Goal: Transaction & Acquisition: Subscribe to service/newsletter

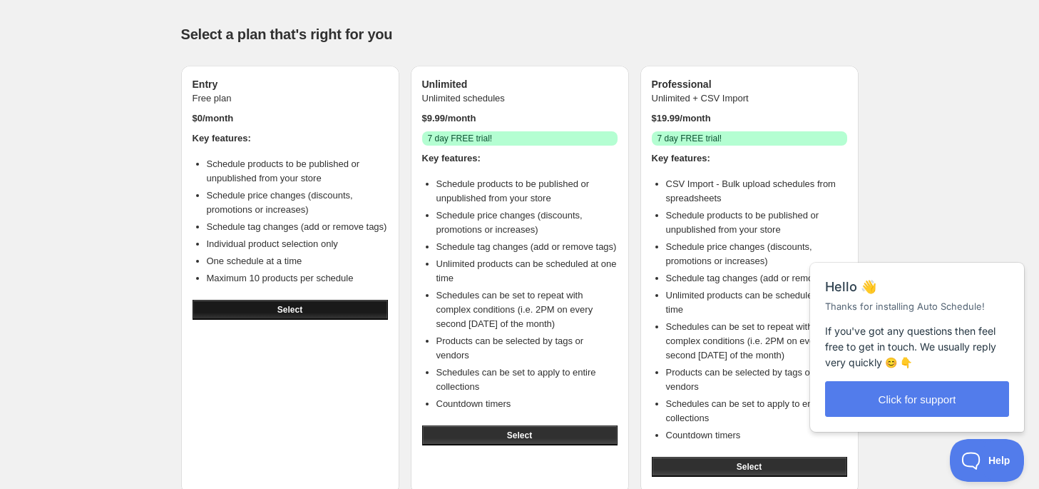
click at [282, 311] on span "Select" at bounding box center [289, 309] width 25 height 11
click at [1015, 244] on div "Close cross-small" at bounding box center [1001, 247] width 50 height 15
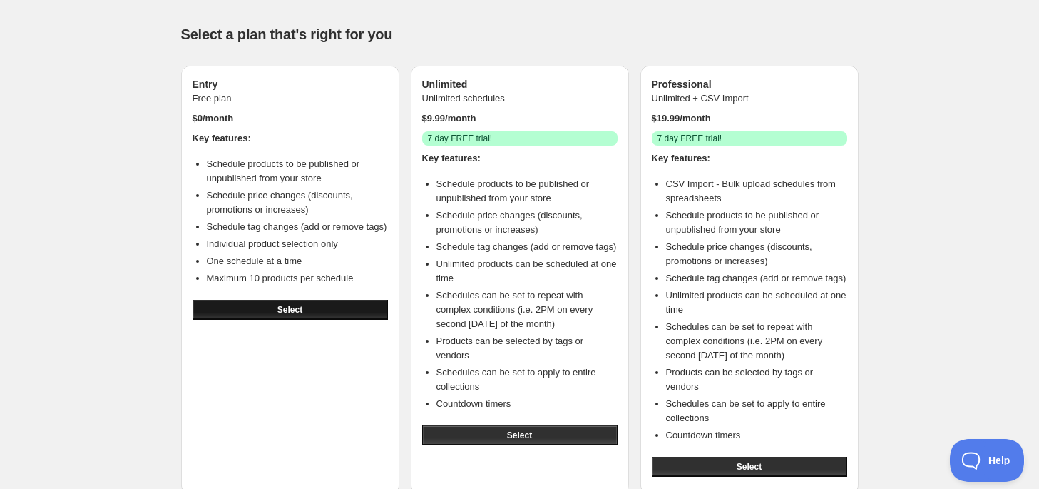
click at [292, 303] on button "Select" at bounding box center [290, 310] width 195 height 20
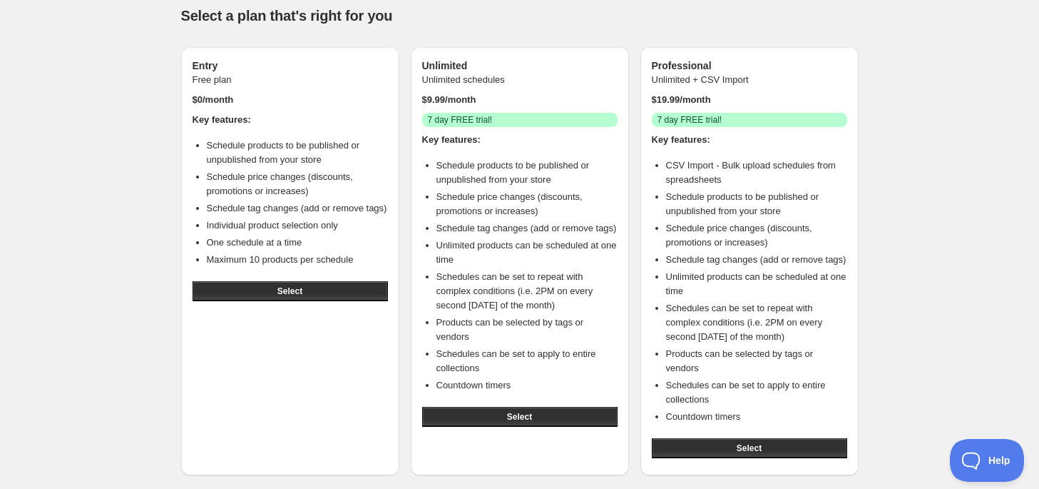
scroll to position [39, 0]
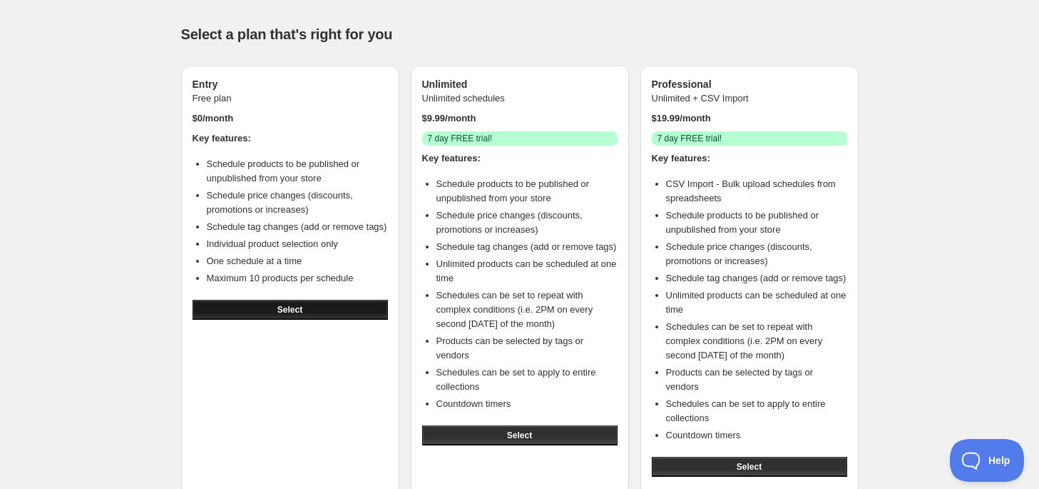
click at [328, 311] on button "Select" at bounding box center [290, 310] width 195 height 20
click at [278, 312] on span "Select" at bounding box center [289, 309] width 25 height 11
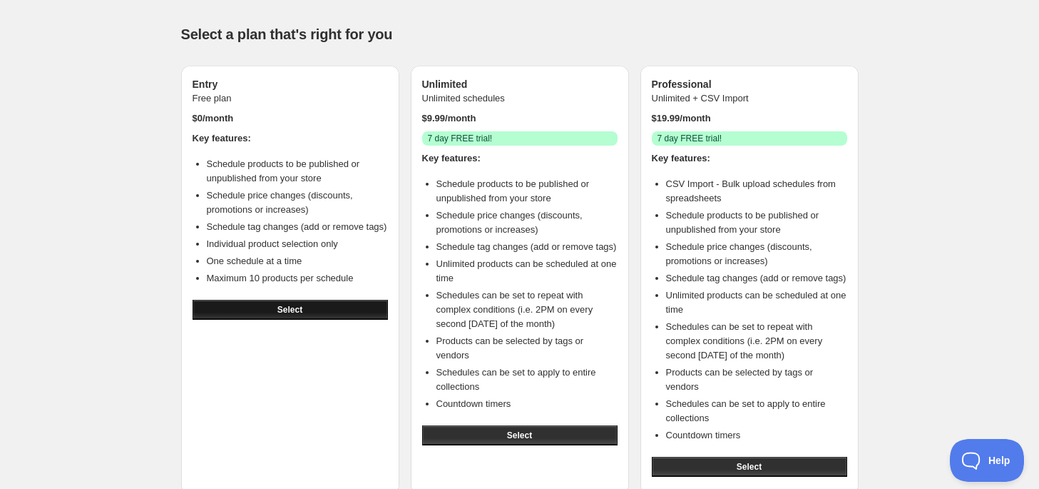
click at [278, 312] on span "Select" at bounding box center [289, 309] width 25 height 11
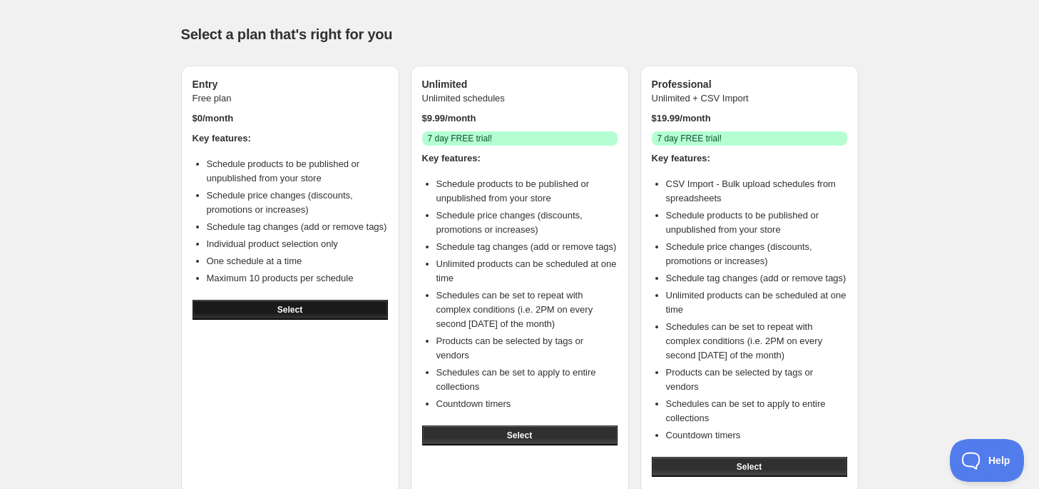
click at [278, 312] on span "Select" at bounding box center [289, 309] width 25 height 11
click at [337, 3] on div "Select a plan that's right for you Entry Free plan $ 0 /month Key features: Sch…" at bounding box center [514, 248] width 689 height 491
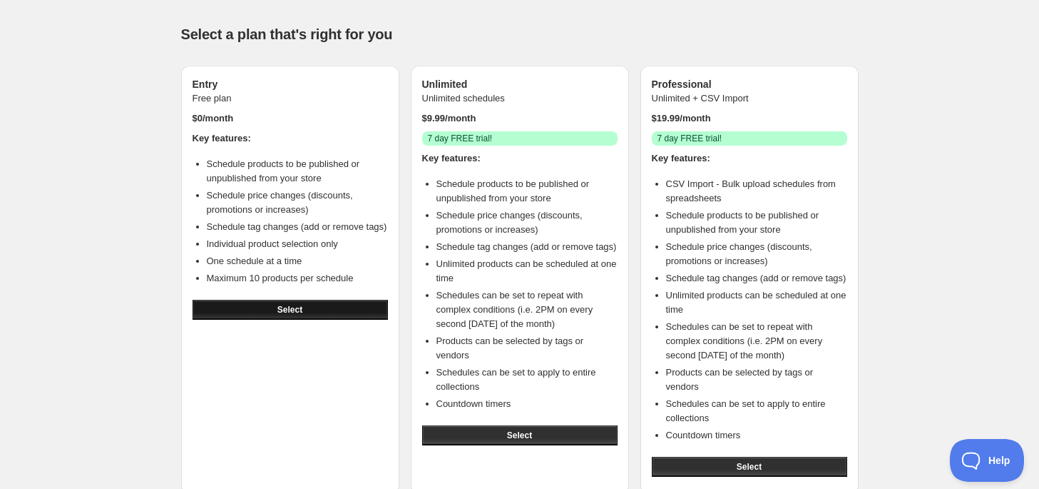
click at [271, 312] on button "Select" at bounding box center [290, 310] width 195 height 20
click at [271, 405] on div "Entry Free plan $ 0 /month Key features: Schedule products to be published or u…" at bounding box center [290, 280] width 218 height 428
click at [304, 301] on button "Select" at bounding box center [290, 310] width 195 height 20
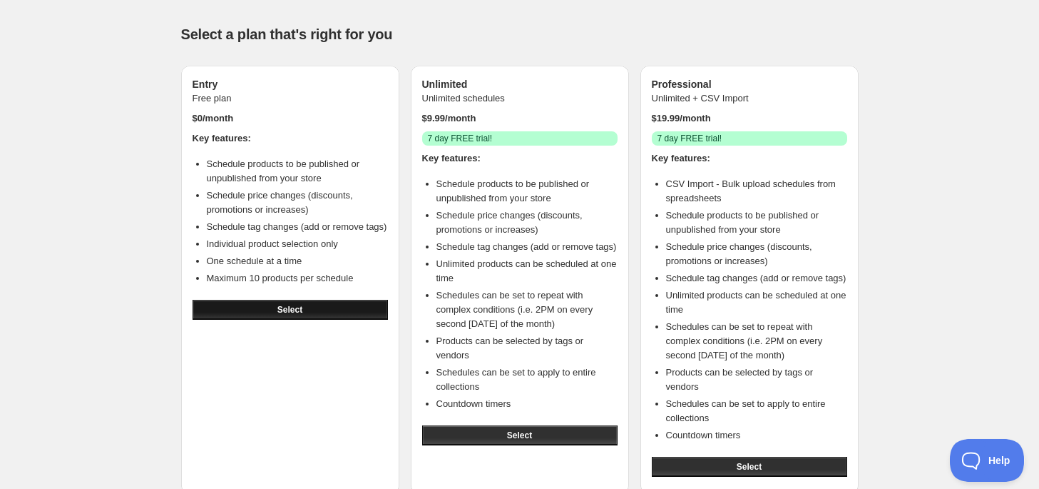
click at [294, 316] on button "Select" at bounding box center [290, 310] width 195 height 20
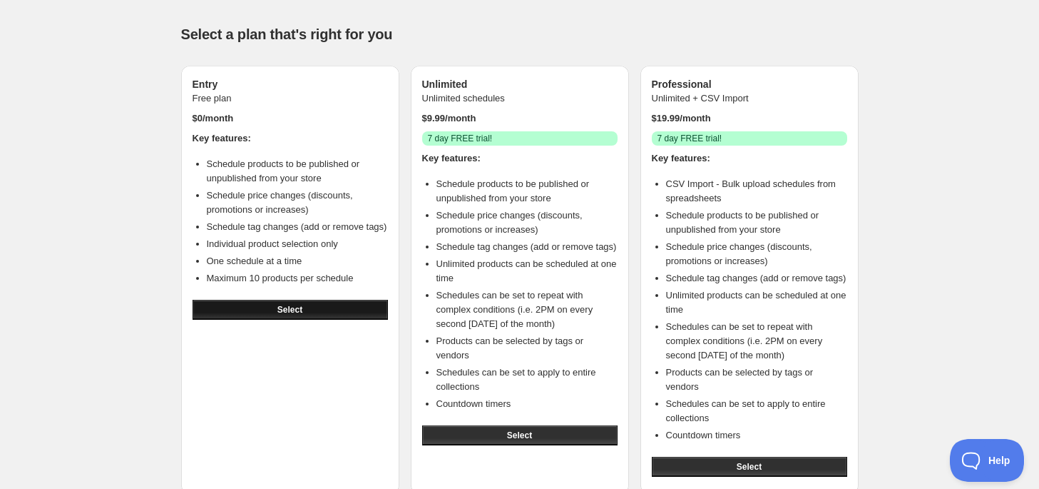
click at [294, 316] on button "Select" at bounding box center [290, 310] width 195 height 20
click at [339, 79] on h3 "Entry" at bounding box center [290, 84] width 195 height 14
click at [326, 77] on h3 "Entry" at bounding box center [290, 84] width 195 height 14
click at [272, 146] on div "Key features: Schedule products to be published or unpublished from your store …" at bounding box center [290, 212] width 195 height 163
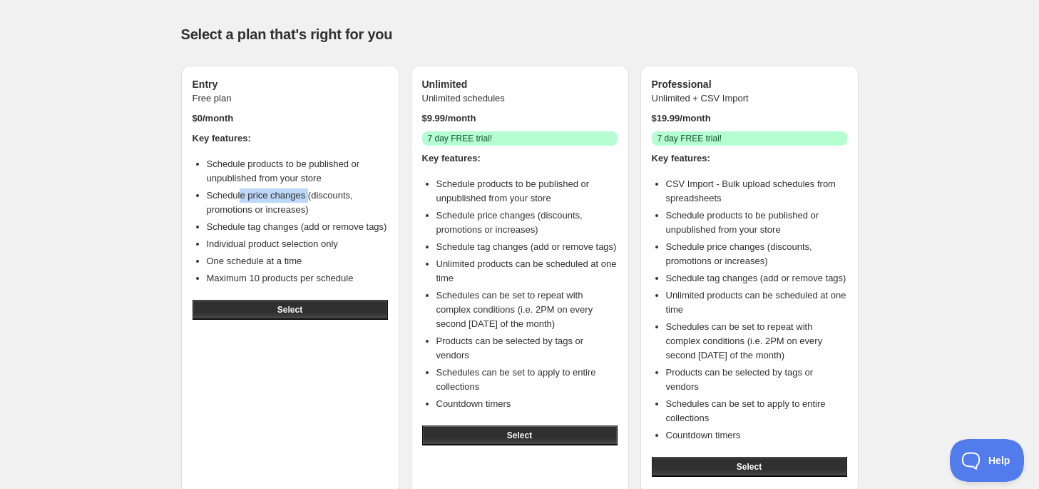
drag, startPoint x: 239, startPoint y: 199, endPoint x: 304, endPoint y: 189, distance: 65.7
click at [304, 189] on li "Schedule price changes (discounts, promotions or increases)" at bounding box center [297, 202] width 181 height 29
drag, startPoint x: 339, startPoint y: 190, endPoint x: 324, endPoint y: 192, distance: 15.1
click at [339, 190] on li "Schedule price changes (discounts, promotions or increases)" at bounding box center [297, 202] width 181 height 29
drag, startPoint x: 247, startPoint y: 218, endPoint x: 337, endPoint y: 225, distance: 90.1
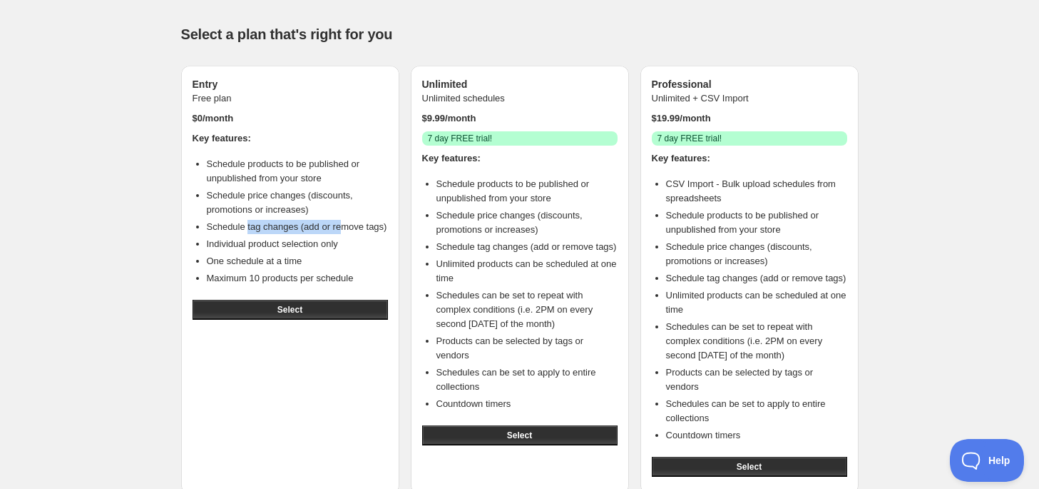
click at [337, 225] on ul "Schedule products to be published or unpublished from your store Schedule price…" at bounding box center [290, 221] width 195 height 128
click at [369, 225] on li "Schedule tag changes (add or remove tags)" at bounding box center [297, 227] width 181 height 14
drag, startPoint x: 210, startPoint y: 245, endPoint x: 350, endPoint y: 246, distance: 140.5
click at [350, 246] on li "Individual product selection only" at bounding box center [297, 244] width 181 height 14
click at [339, 248] on li "Individual product selection only" at bounding box center [297, 244] width 181 height 14
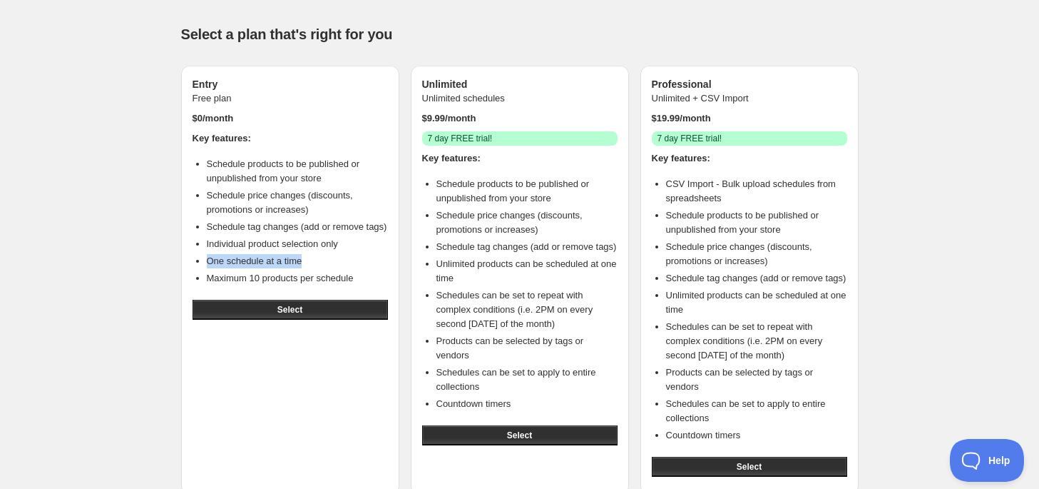
drag, startPoint x: 201, startPoint y: 260, endPoint x: 336, endPoint y: 260, distance: 134.8
click at [336, 260] on ul "Schedule products to be published or unpublished from your store Schedule price…" at bounding box center [290, 221] width 195 height 128
click at [336, 260] on li "One schedule at a time" at bounding box center [297, 261] width 181 height 14
click at [290, 307] on span "Select" at bounding box center [289, 309] width 25 height 11
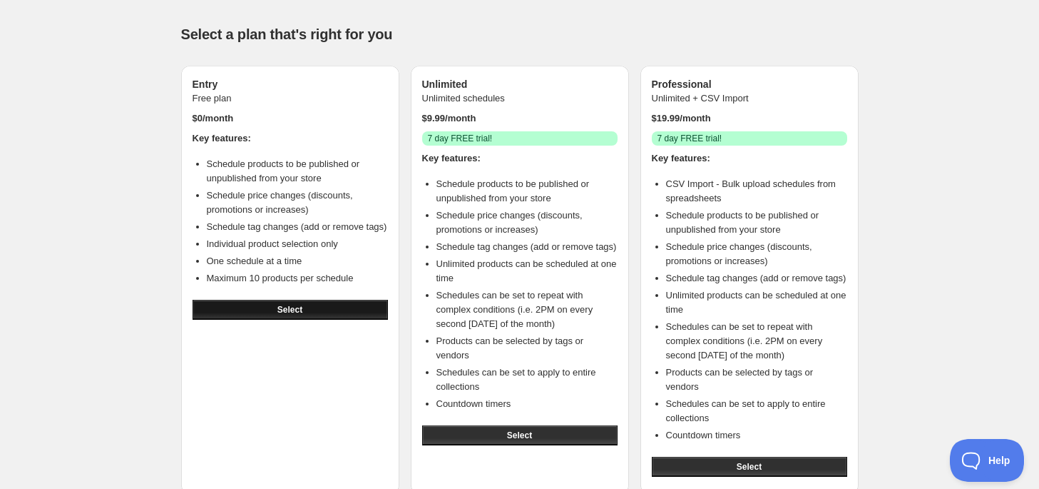
click at [290, 307] on span "Select" at bounding box center [289, 309] width 25 height 11
click at [294, 307] on span "Select" at bounding box center [289, 309] width 25 height 11
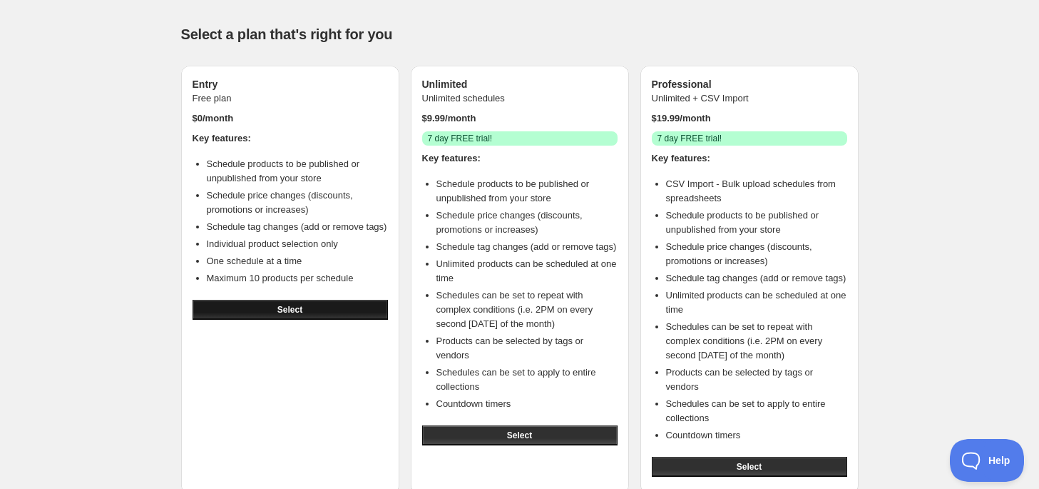
click at [294, 307] on span "Select" at bounding box center [289, 309] width 25 height 11
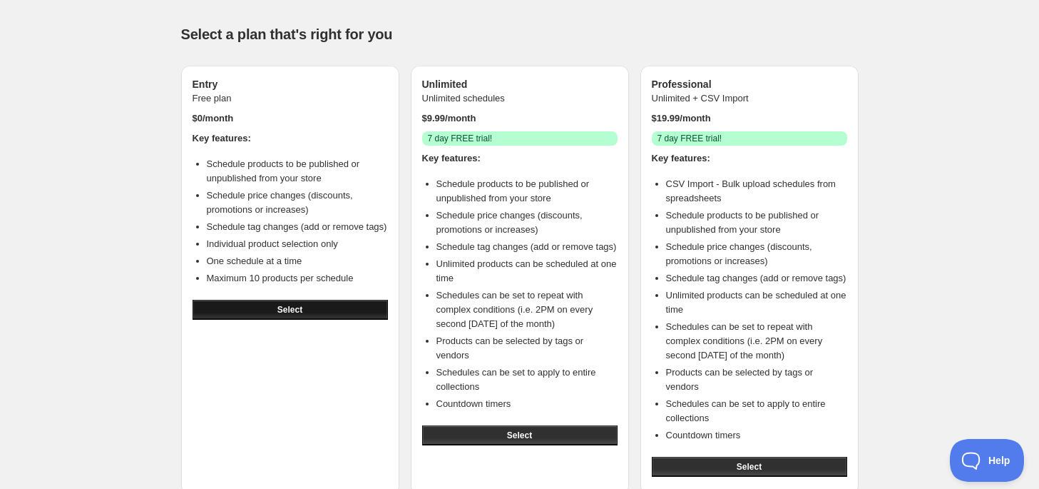
click at [294, 307] on span "Select" at bounding box center [289, 309] width 25 height 11
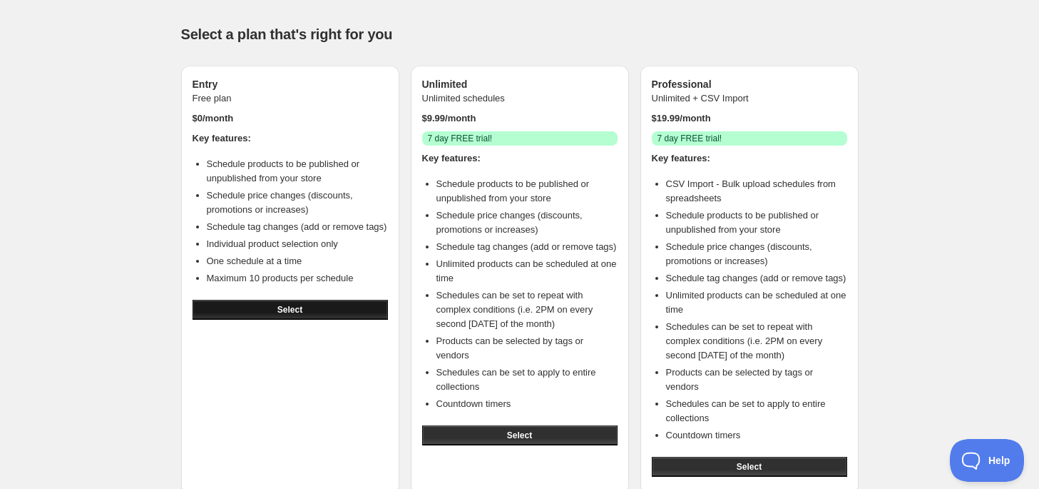
click at [294, 307] on span "Select" at bounding box center [289, 309] width 25 height 11
click at [339, 304] on button "Select" at bounding box center [290, 310] width 195 height 20
click at [314, 306] on button "Select" at bounding box center [290, 310] width 195 height 20
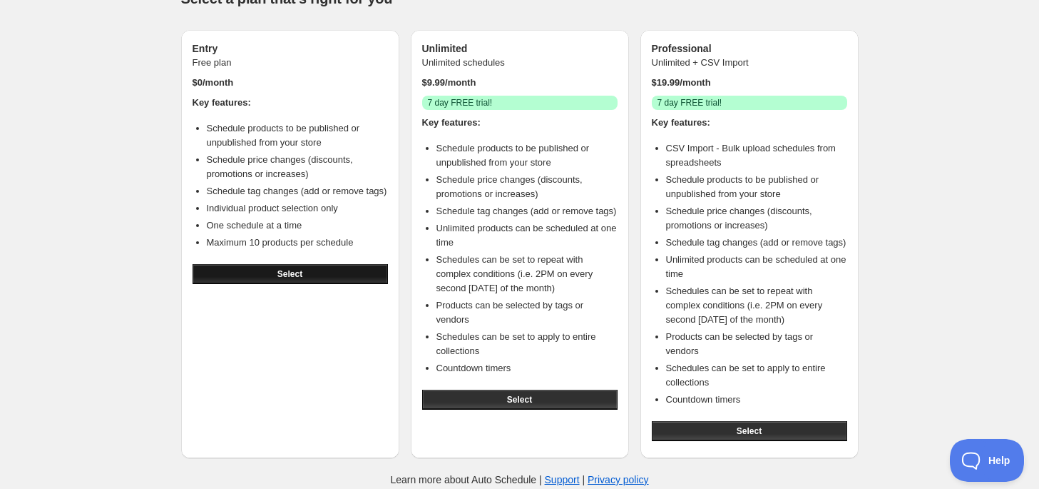
scroll to position [39, 0]
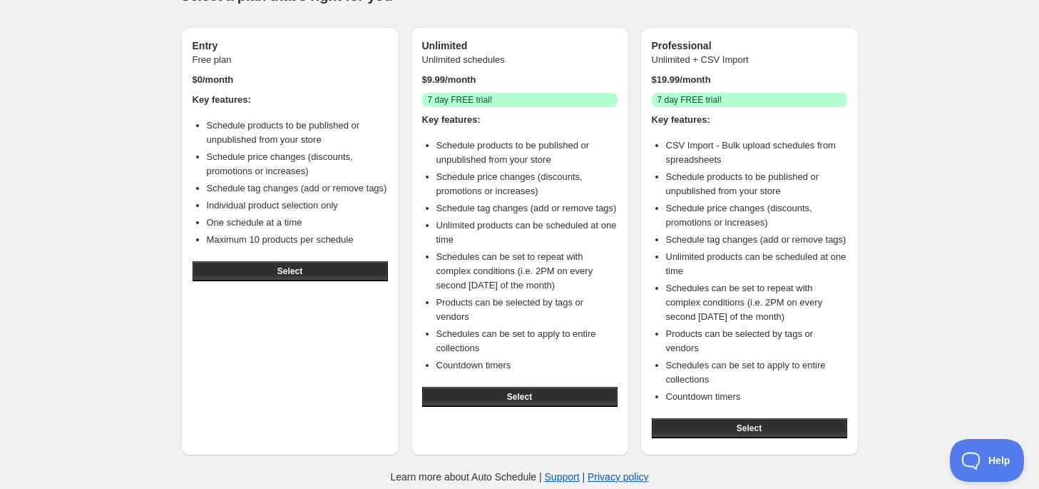
click at [317, 280] on div "Select" at bounding box center [290, 270] width 195 height 31
click at [317, 272] on button "Select" at bounding box center [290, 271] width 195 height 20
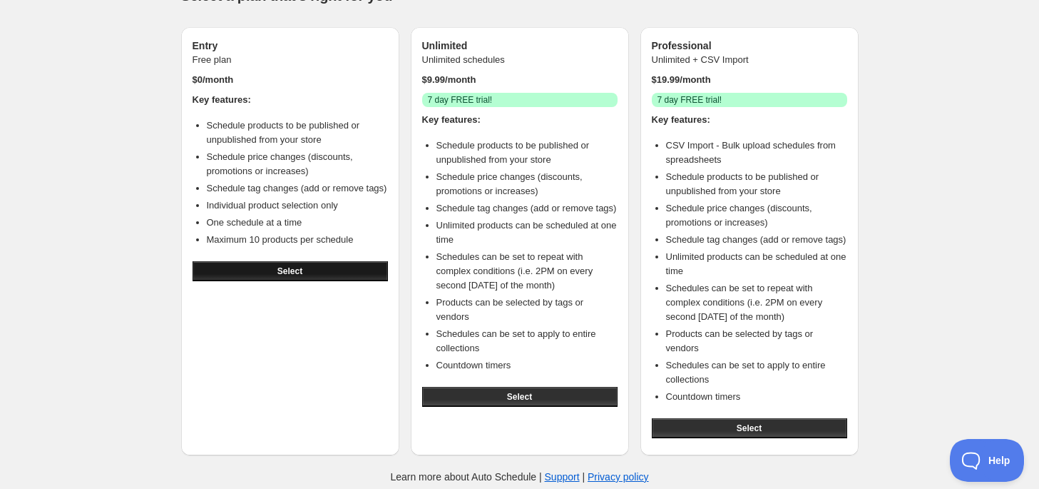
click at [317, 272] on button "Select" at bounding box center [290, 271] width 195 height 20
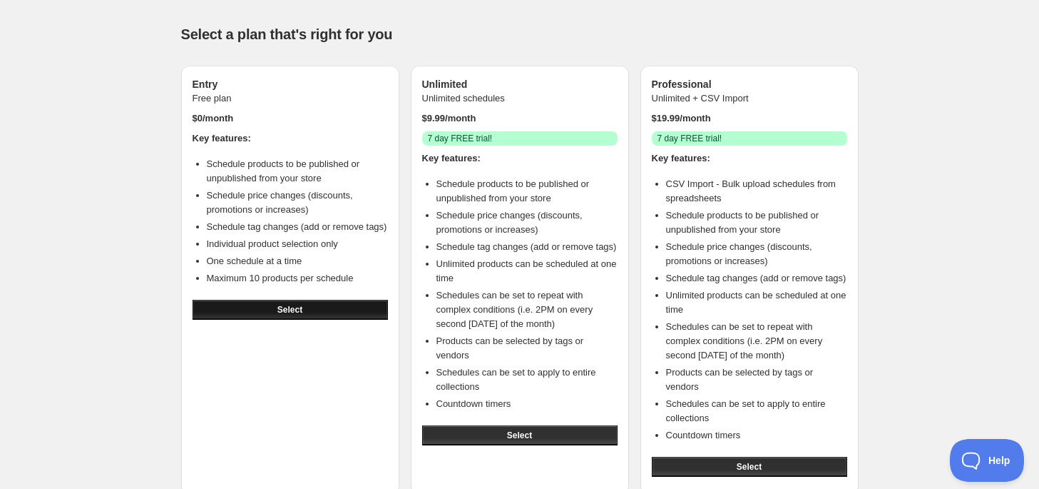
scroll to position [0, 0]
click at [305, 297] on div "Select" at bounding box center [290, 309] width 195 height 31
click at [303, 307] on button "Select" at bounding box center [290, 310] width 195 height 20
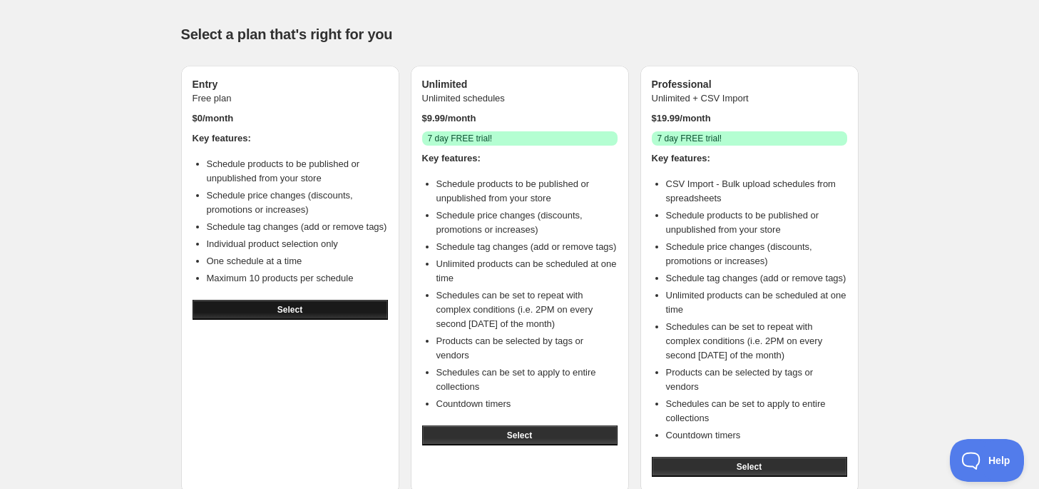
click at [303, 307] on button "Select" at bounding box center [290, 310] width 195 height 20
click at [302, 306] on button "Select" at bounding box center [290, 310] width 195 height 20
click at [292, 312] on span "Select" at bounding box center [289, 309] width 25 height 11
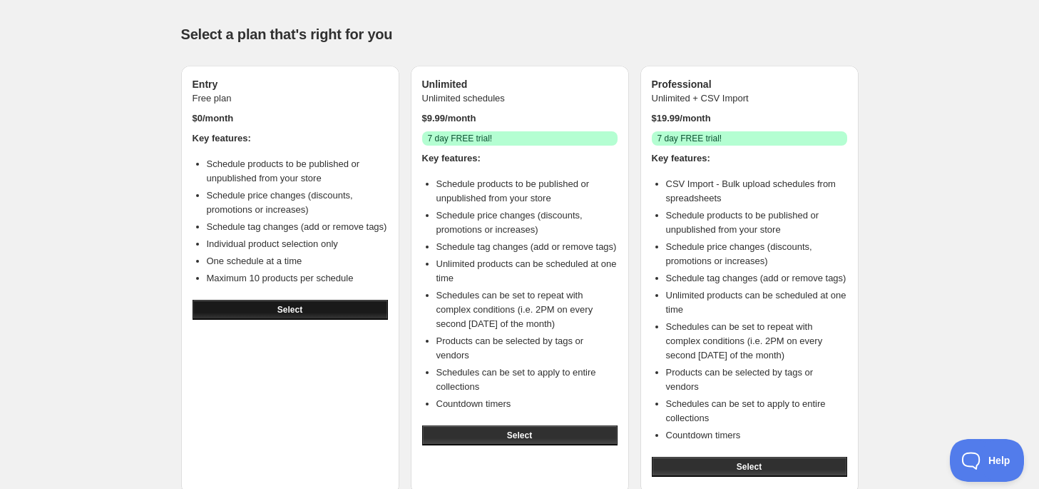
click at [292, 312] on span "Select" at bounding box center [289, 309] width 25 height 11
click at [295, 306] on span "Select" at bounding box center [289, 309] width 25 height 11
